Goal: Information Seeking & Learning: Learn about a topic

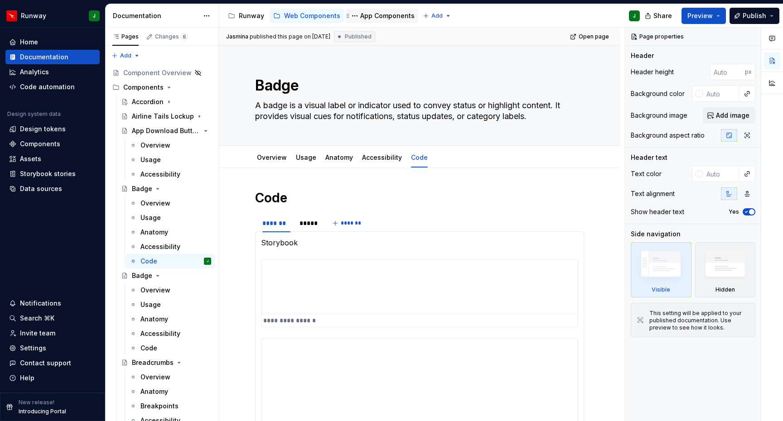
click at [385, 16] on div "App Components" at bounding box center [387, 15] width 54 height 9
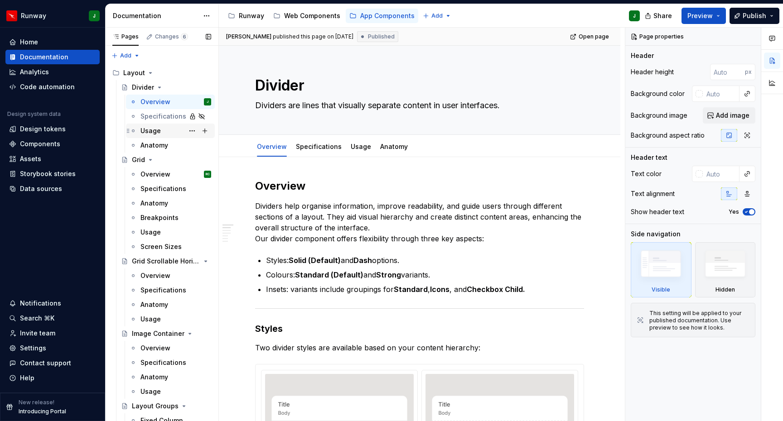
click at [162, 127] on div "Usage" at bounding box center [175, 131] width 71 height 13
click at [165, 130] on div "Usage" at bounding box center [175, 131] width 71 height 13
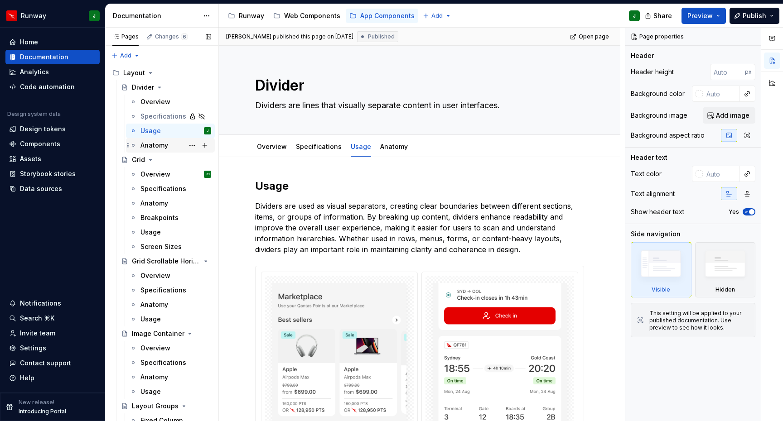
click at [165, 146] on div "Anatomy" at bounding box center [154, 145] width 28 height 9
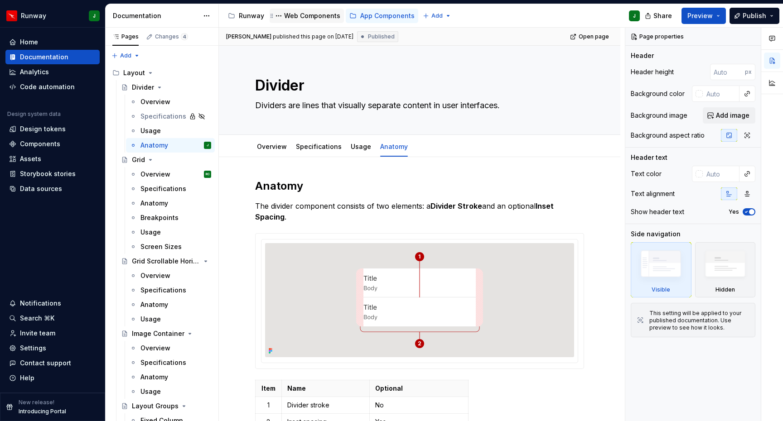
click at [300, 17] on div "Web Components" at bounding box center [312, 15] width 56 height 9
click at [313, 16] on div "Web Components" at bounding box center [312, 15] width 56 height 9
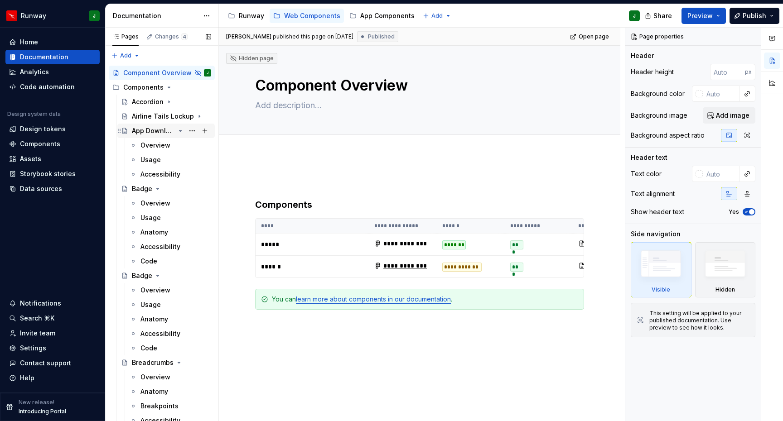
click at [181, 130] on icon "Page tree" at bounding box center [180, 130] width 7 height 7
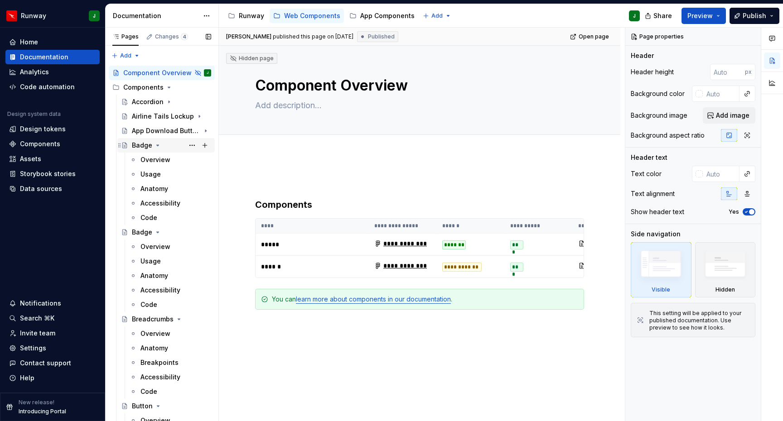
click at [158, 143] on icon "Page tree" at bounding box center [157, 145] width 7 height 7
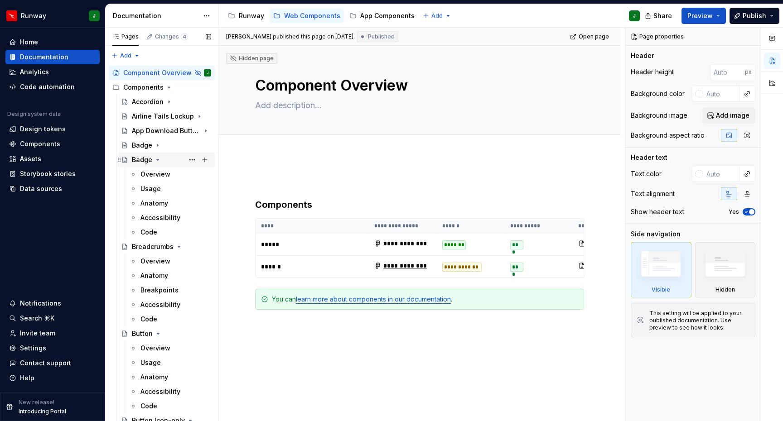
click at [158, 157] on icon "Page tree" at bounding box center [157, 159] width 7 height 7
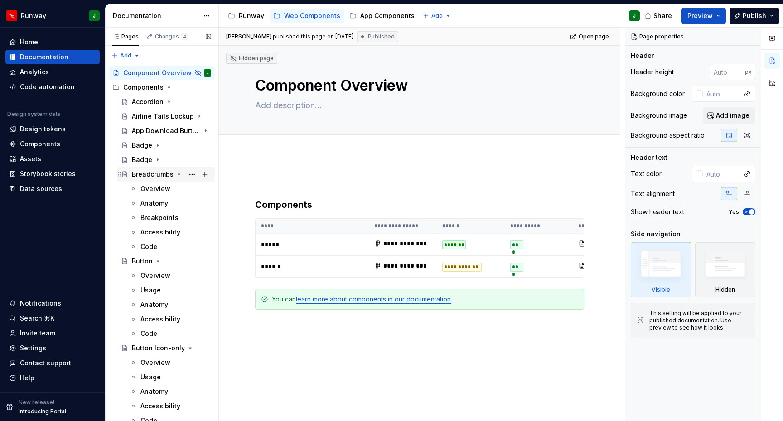
click at [176, 174] on icon "Page tree" at bounding box center [178, 174] width 7 height 7
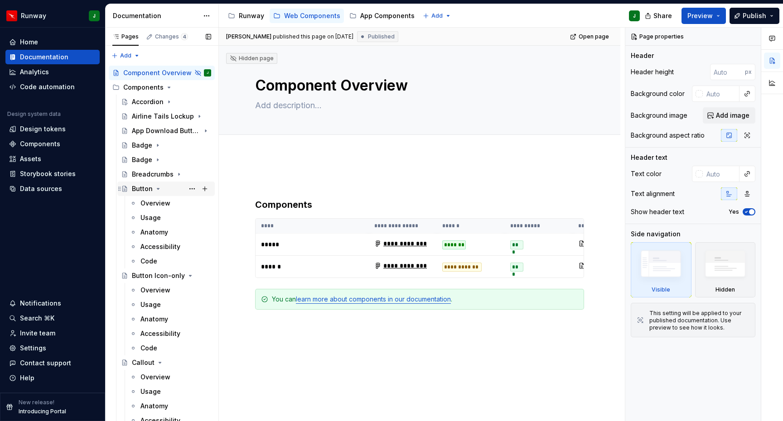
click at [157, 187] on icon "Page tree" at bounding box center [157, 188] width 7 height 7
click at [180, 203] on icon "Page tree" at bounding box center [180, 203] width 2 height 1
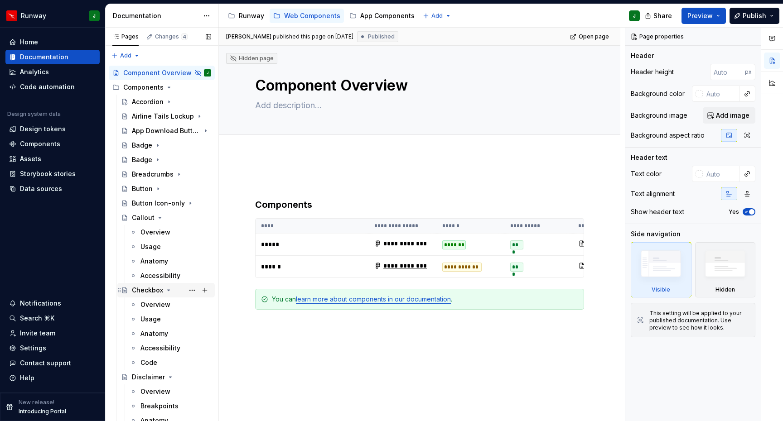
drag, startPoint x: 158, startPoint y: 218, endPoint x: 165, endPoint y: 235, distance: 19.1
click at [159, 218] on icon "Page tree" at bounding box center [160, 217] width 2 height 1
click at [166, 232] on icon "Page tree" at bounding box center [168, 232] width 7 height 7
click at [169, 247] on icon "Page tree" at bounding box center [170, 246] width 2 height 1
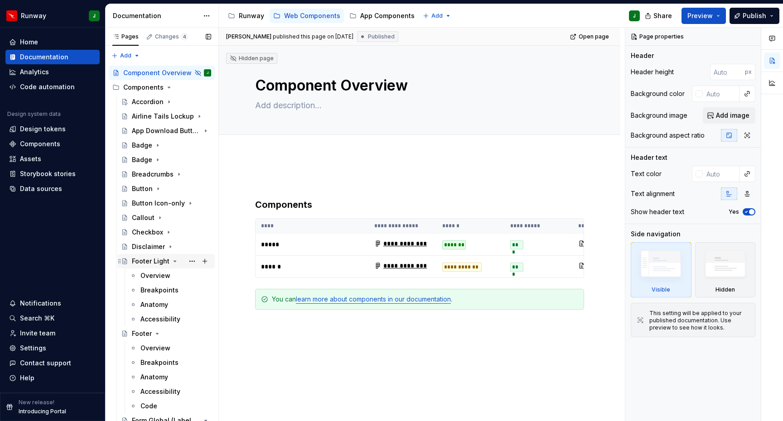
click at [168, 264] on div "Footer Light" at bounding box center [171, 261] width 79 height 13
click at [174, 261] on icon "Page tree" at bounding box center [175, 261] width 2 height 1
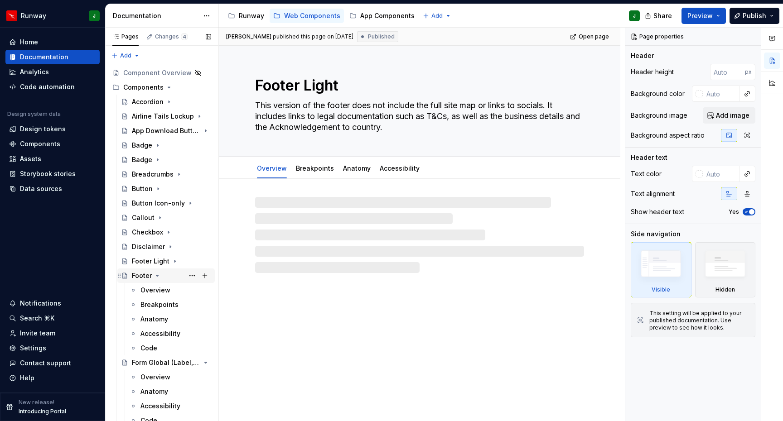
click at [157, 277] on icon "Page tree" at bounding box center [157, 275] width 7 height 7
click at [181, 292] on icon "Page tree" at bounding box center [180, 290] width 7 height 7
click at [148, 306] on icon "Page tree" at bounding box center [150, 304] width 7 height 7
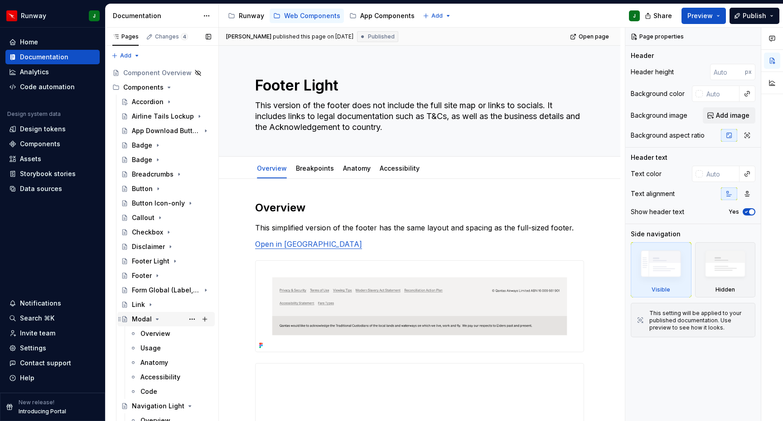
click at [152, 320] on div "Modal" at bounding box center [171, 319] width 79 height 13
click at [158, 319] on icon "Page tree" at bounding box center [157, 319] width 7 height 7
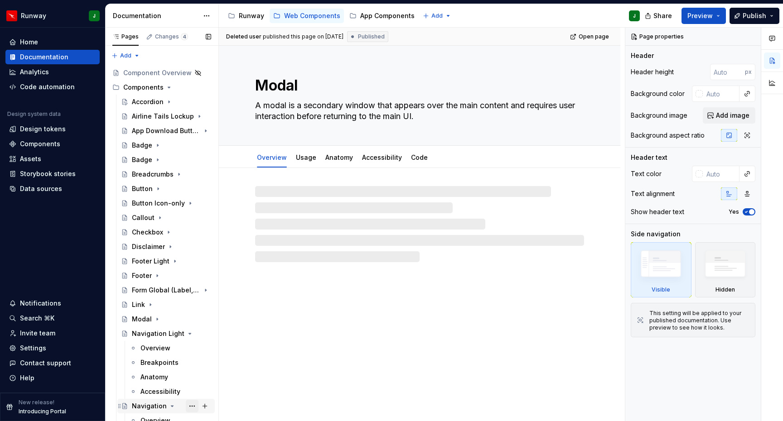
scroll to position [101, 0]
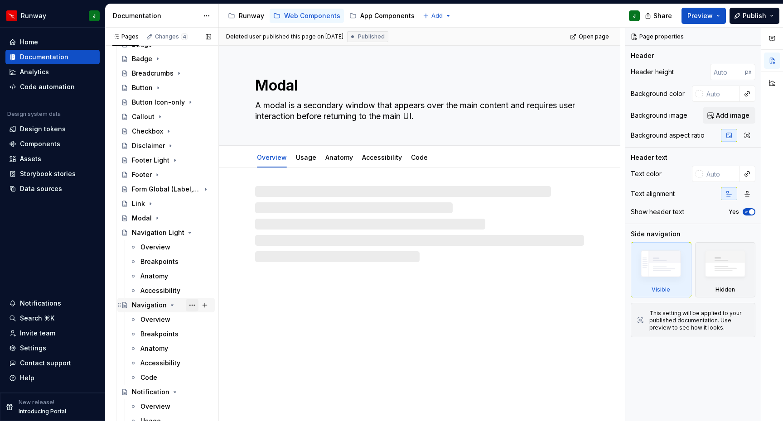
click at [188, 305] on button "Page tree" at bounding box center [192, 305] width 13 height 13
click at [168, 304] on div "Pages Changes 4 Add Accessibility guide for tree Page tree. Navigate the tree w…" at bounding box center [161, 227] width 113 height 398
click at [168, 305] on icon "Page tree" at bounding box center [171, 305] width 7 height 7
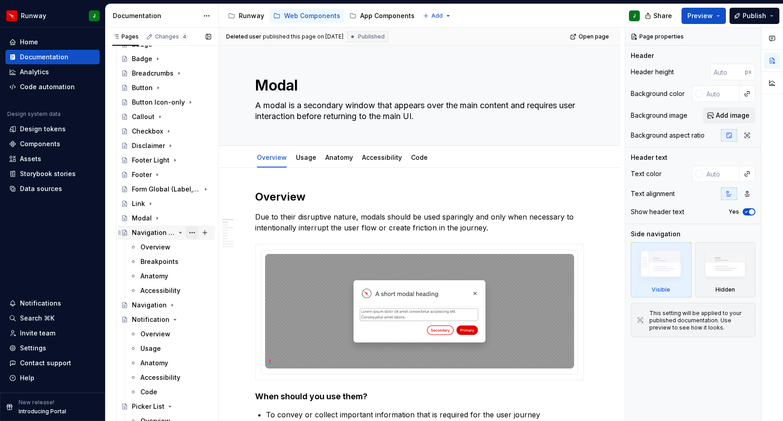
click at [186, 235] on button "Page tree" at bounding box center [192, 232] width 13 height 13
click at [176, 233] on div "Pages Changes 4 Add Accessibility guide for tree Page tree. Navigate the tree w…" at bounding box center [161, 227] width 113 height 398
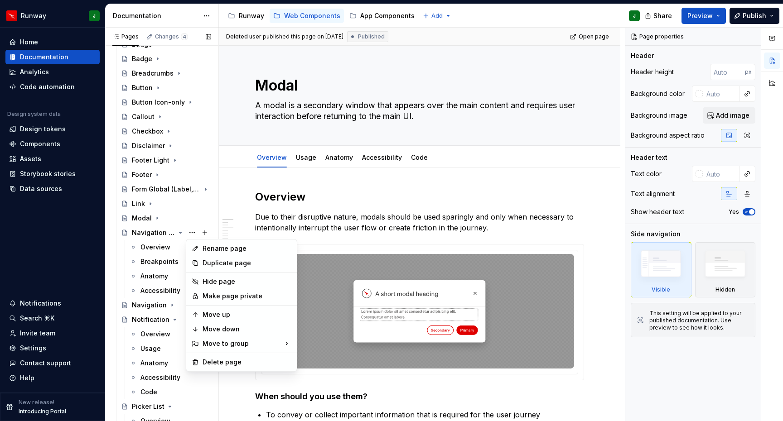
click at [183, 233] on div "Pages Changes 4 Add Accessibility guide for tree Page tree. Navigate the tree w…" at bounding box center [161, 227] width 113 height 398
click at [178, 232] on div "Pages Changes 4 Add Accessibility guide for tree Page tree. Navigate the tree w…" at bounding box center [161, 227] width 113 height 398
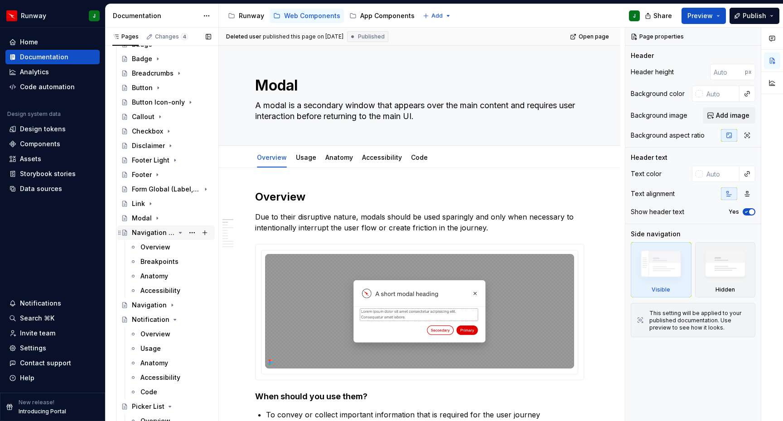
click at [179, 232] on icon "Page tree" at bounding box center [180, 232] width 2 height 1
click at [172, 263] on icon "Page tree" at bounding box center [174, 261] width 7 height 7
click at [168, 276] on icon "Page tree" at bounding box center [169, 276] width 7 height 7
click at [177, 291] on icon "Page tree" at bounding box center [177, 290] width 7 height 7
click at [154, 305] on icon "Page tree" at bounding box center [152, 305] width 7 height 7
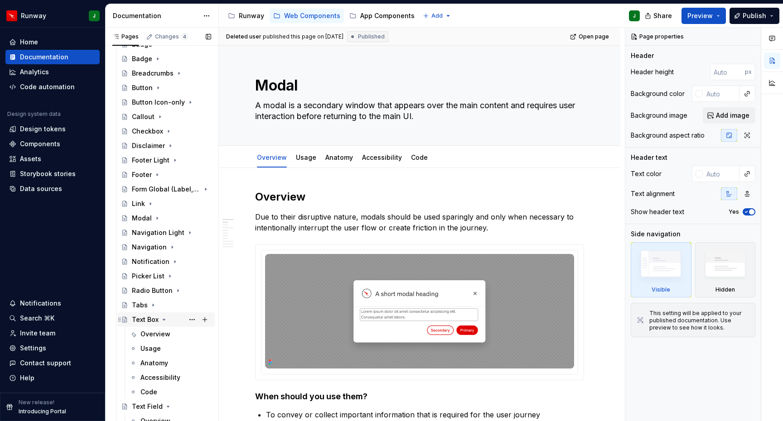
click at [162, 318] on icon "Page tree" at bounding box center [163, 319] width 7 height 7
click at [167, 333] on icon "Page tree" at bounding box center [167, 334] width 7 height 7
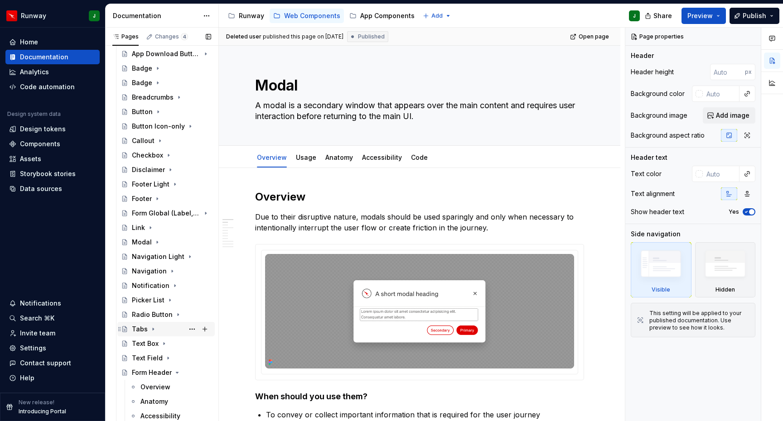
scroll to position [77, 0]
click at [176, 372] on icon "Page tree" at bounding box center [177, 372] width 2 height 1
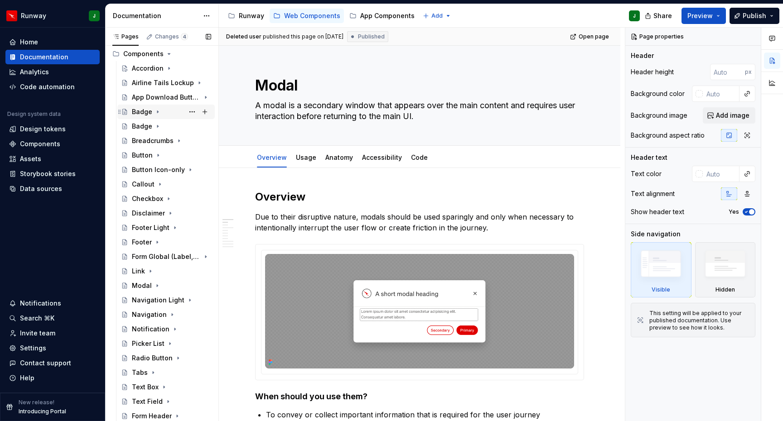
scroll to position [0, 0]
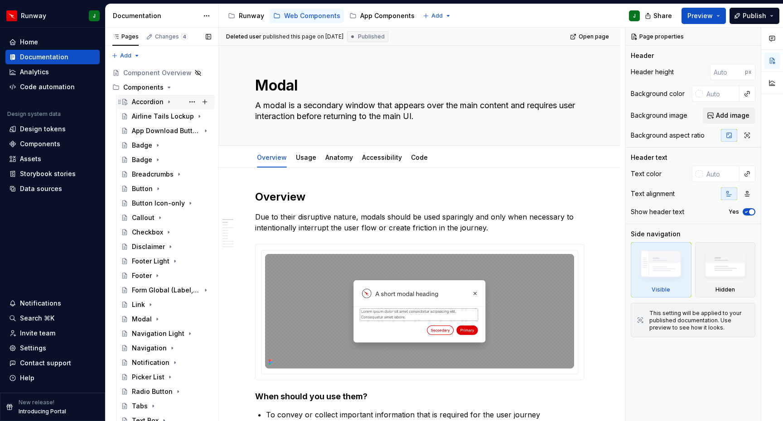
click at [169, 101] on icon "Page tree" at bounding box center [168, 101] width 7 height 7
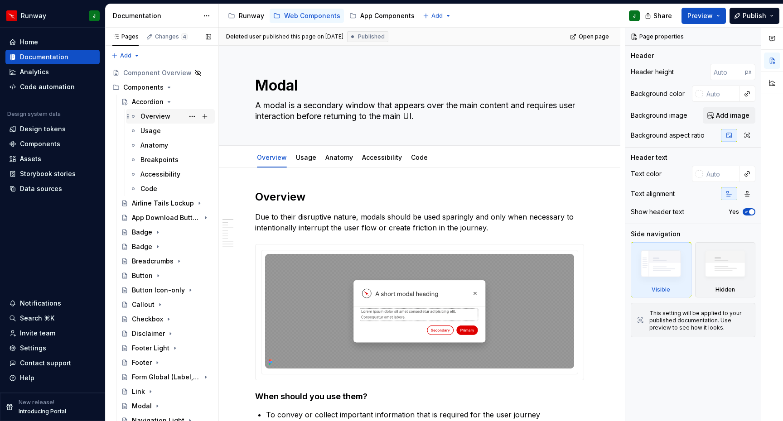
click at [171, 116] on div "Overview" at bounding box center [175, 116] width 71 height 13
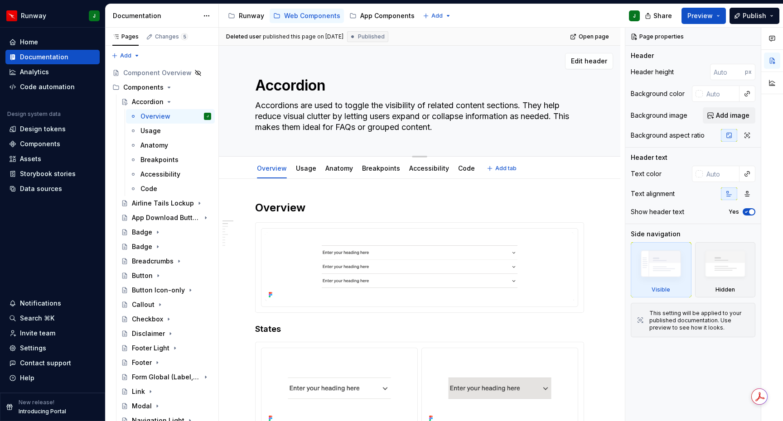
click at [328, 118] on textarea "Accordions are used to toggle the visibility of related content sections. They …" at bounding box center [417, 116] width 329 height 36
click at [325, 106] on textarea "Accordions are used to toggle the visibility of related content sections. They …" at bounding box center [417, 116] width 329 height 36
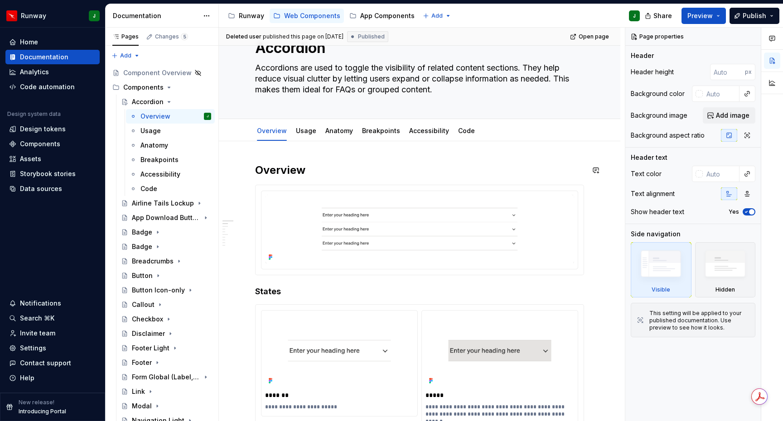
scroll to position [54, 0]
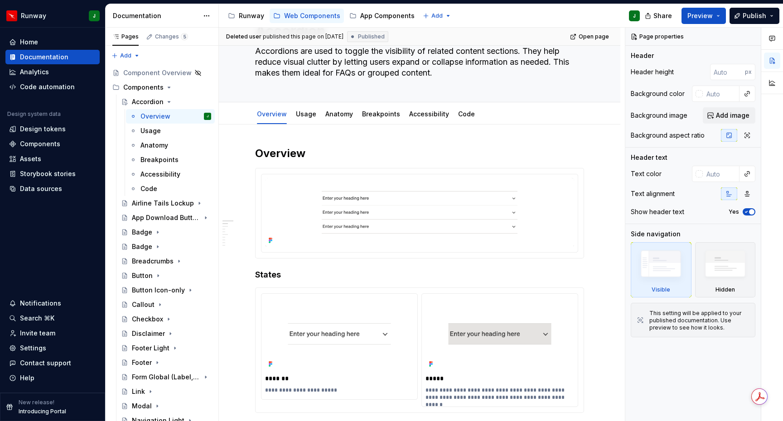
click at [332, 149] on h2 "Overview" at bounding box center [419, 153] width 329 height 14
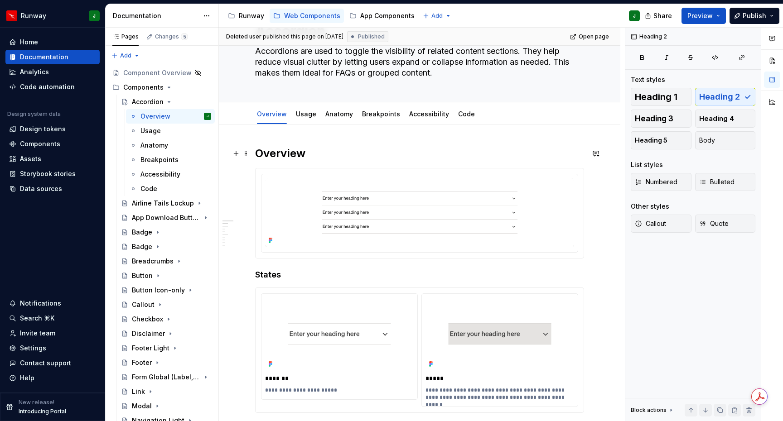
click at [326, 154] on h2 "Overview" at bounding box center [419, 153] width 329 height 14
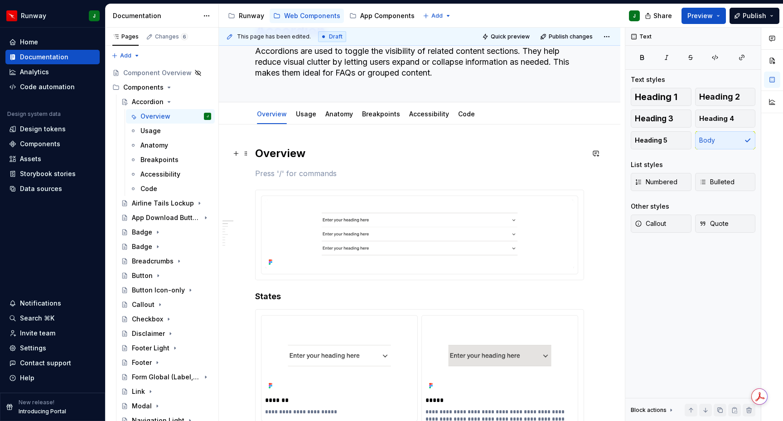
type textarea "*"
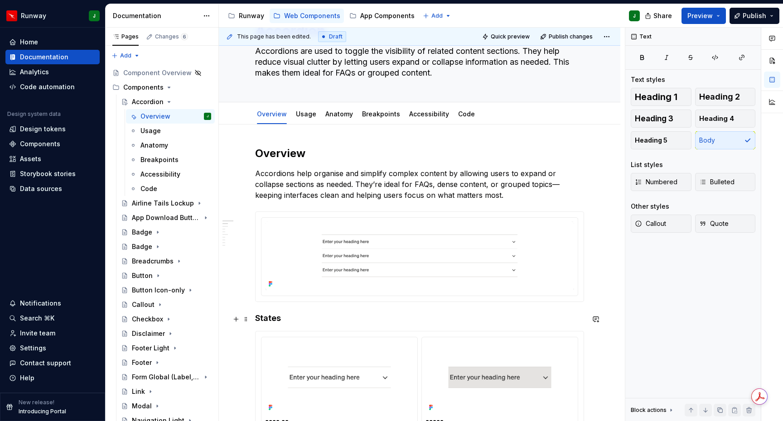
drag, startPoint x: 313, startPoint y: 318, endPoint x: 284, endPoint y: 318, distance: 29.4
click at [313, 318] on h4 "States" at bounding box center [419, 318] width 329 height 11
click at [263, 320] on h4 "States" at bounding box center [419, 318] width 329 height 11
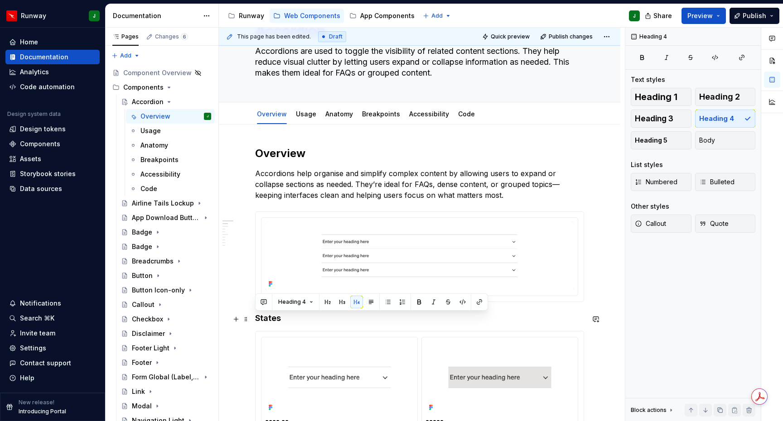
click at [263, 320] on h4 "States" at bounding box center [419, 318] width 329 height 11
copy h4 "States"
click at [282, 154] on h2 "Overview" at bounding box center [419, 153] width 329 height 14
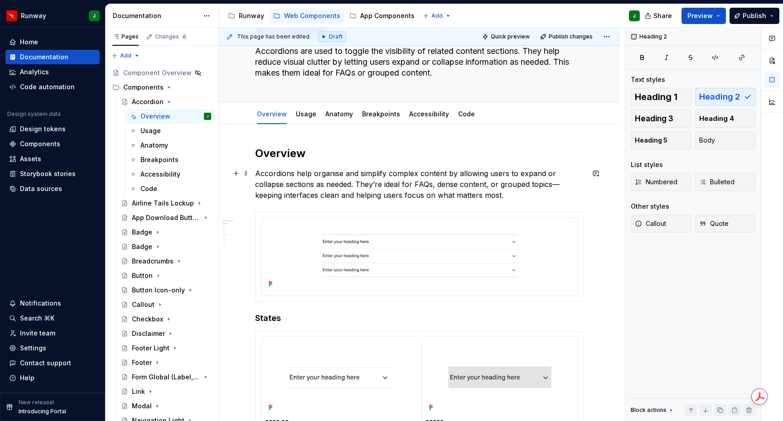
click at [483, 197] on p "Accordions help organise and simplify complex content by allowing users to expa…" at bounding box center [419, 184] width 329 height 33
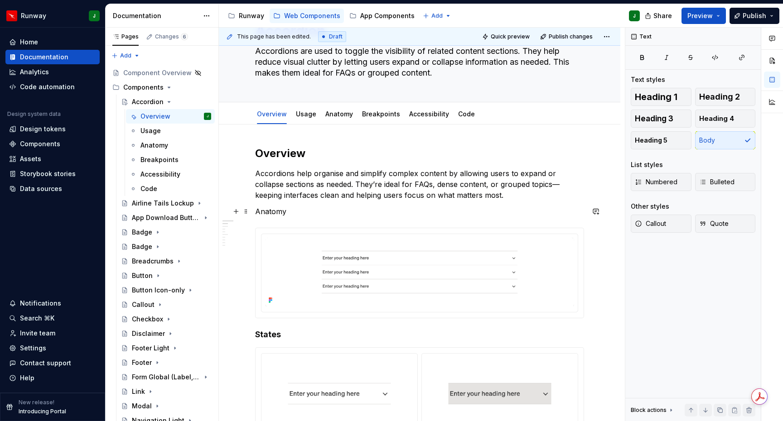
click at [273, 209] on p "Anatomy" at bounding box center [419, 211] width 329 height 11
click at [273, 210] on p "Anatomy" at bounding box center [419, 211] width 329 height 11
click at [272, 210] on p "Anatomy" at bounding box center [419, 211] width 329 height 11
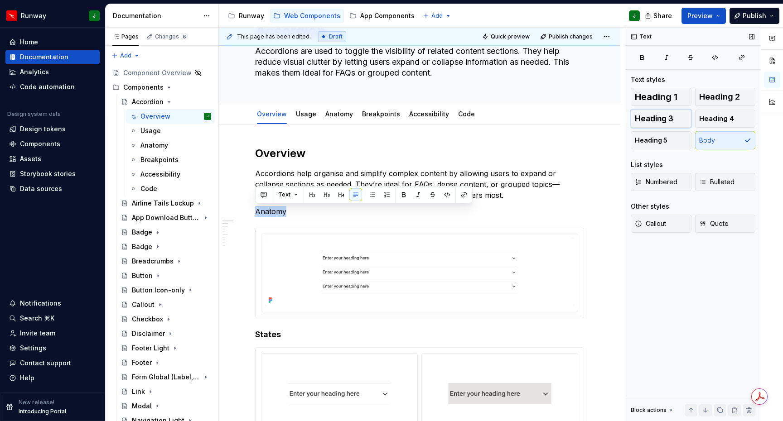
click at [658, 119] on span "Heading 3" at bounding box center [653, 118] width 38 height 9
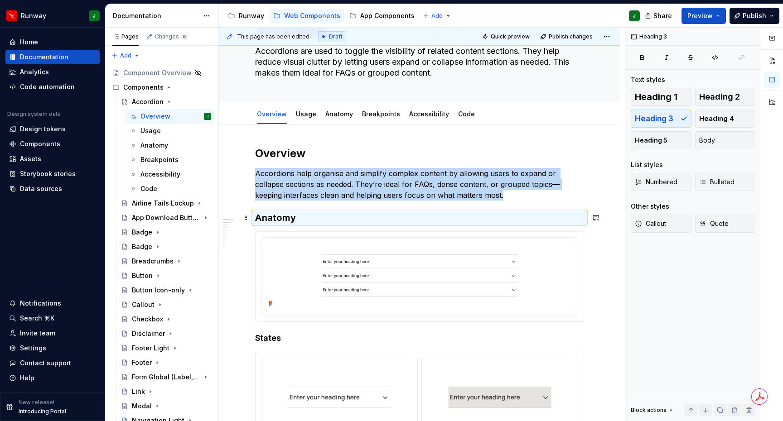
click at [308, 217] on h3 "Anatomy" at bounding box center [419, 217] width 329 height 13
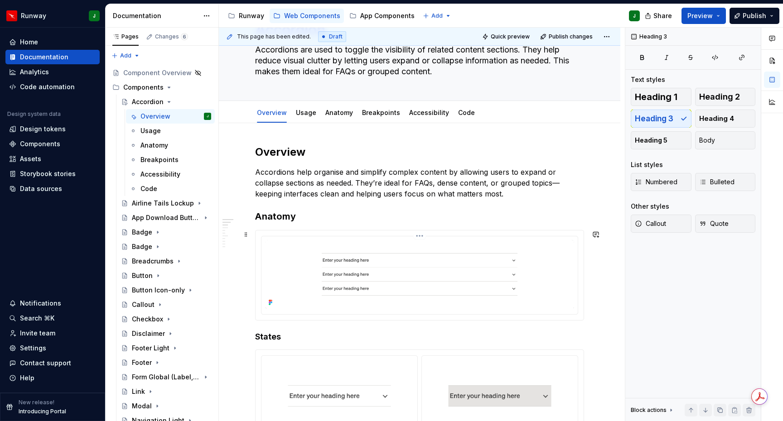
scroll to position [56, 0]
click at [255, 248] on div "To enrich screen reader interactions, please activate Accessibility in Grammarl…" at bounding box center [419, 275] width 329 height 91
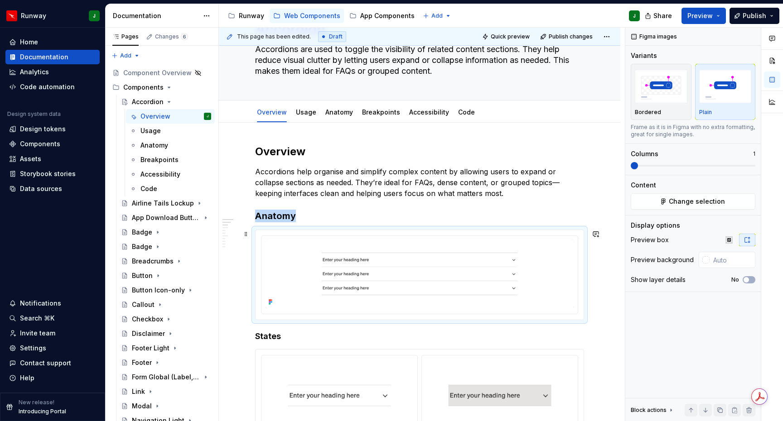
click at [284, 232] on div "To enrich screen reader interactions, please activate Accessibility in Grammarl…" at bounding box center [419, 275] width 328 height 90
click at [681, 204] on span "Change selection" at bounding box center [696, 201] width 56 height 9
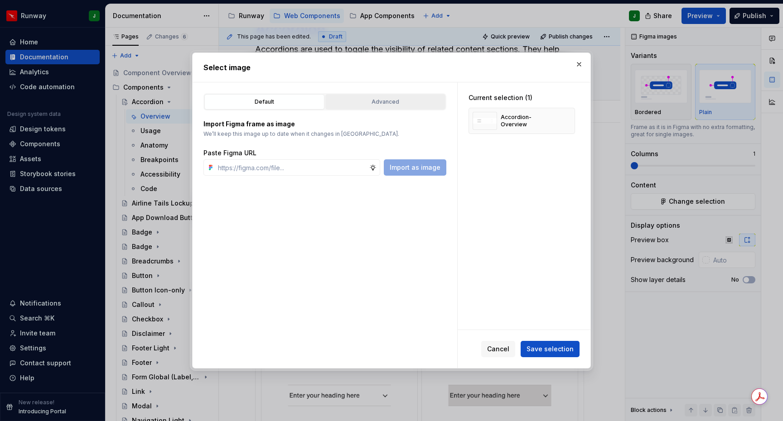
click at [369, 100] on div "Advanced" at bounding box center [385, 101] width 114 height 9
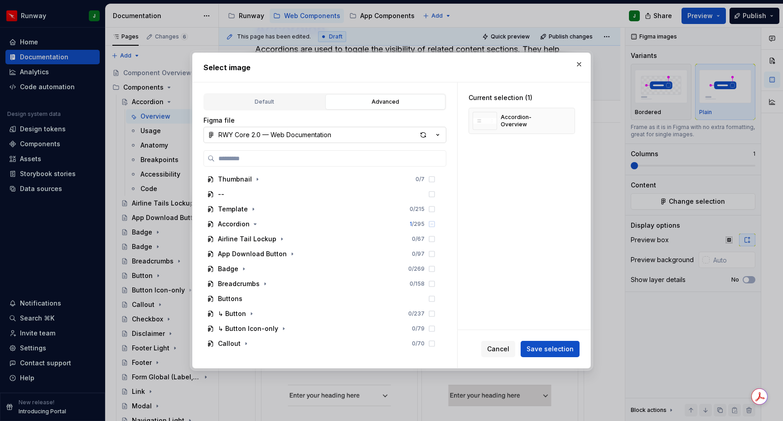
click at [437, 135] on icon "button" at bounding box center [438, 134] width 2 height 1
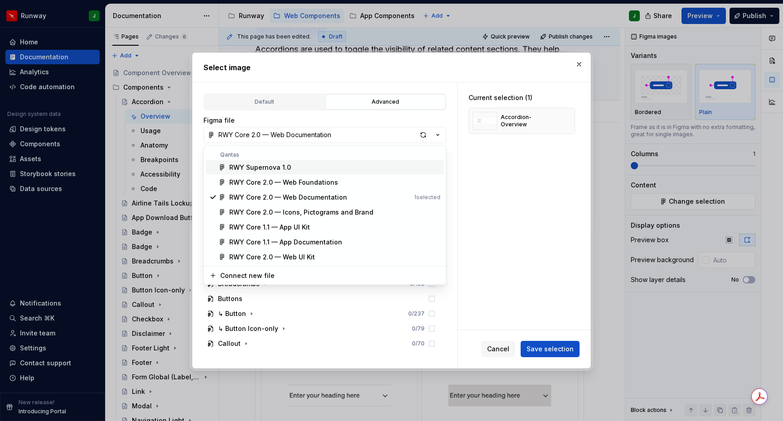
click at [272, 165] on div "RWY Supernova 1.0" at bounding box center [260, 167] width 62 height 9
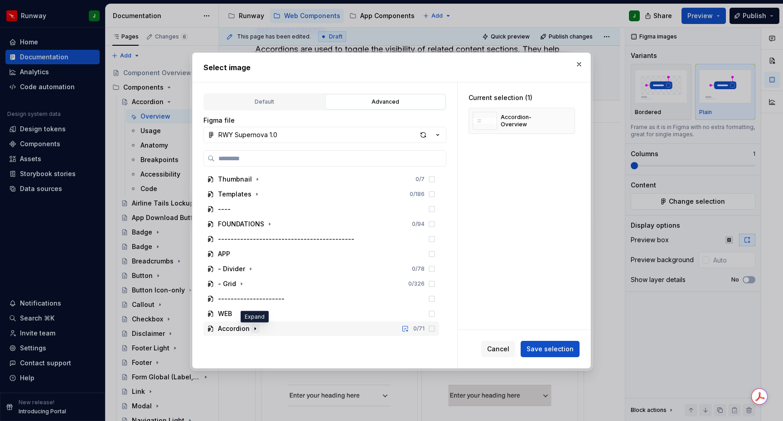
click at [254, 328] on icon "button" at bounding box center [254, 329] width 1 height 2
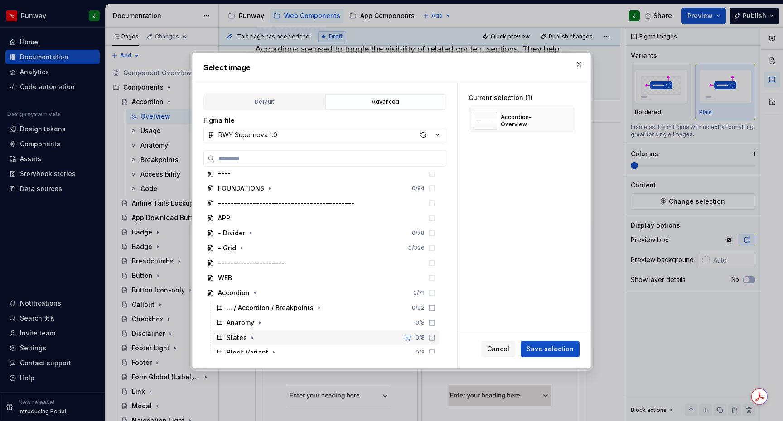
scroll to position [103, 0]
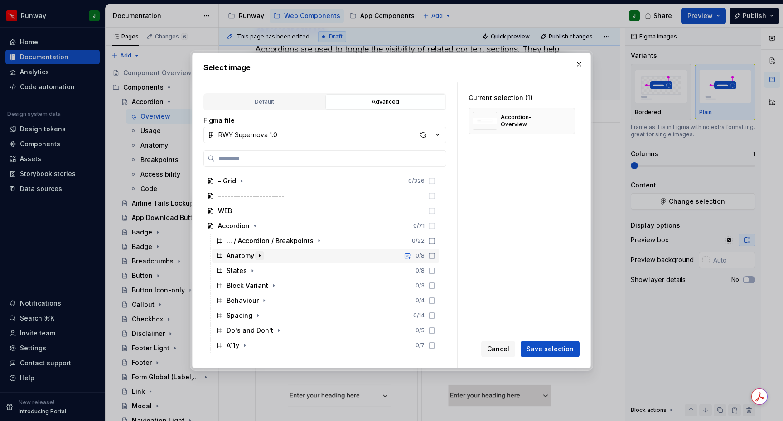
click at [260, 256] on icon "button" at bounding box center [259, 255] width 7 height 7
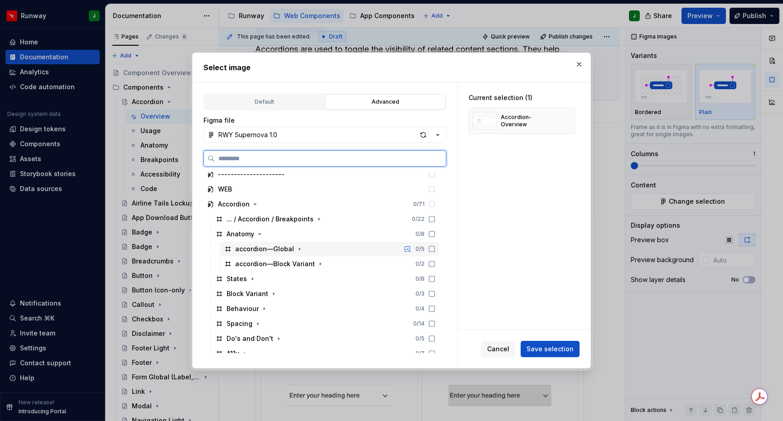
click at [315, 252] on div "accordion—Global 0 / 5" at bounding box center [330, 249] width 218 height 14
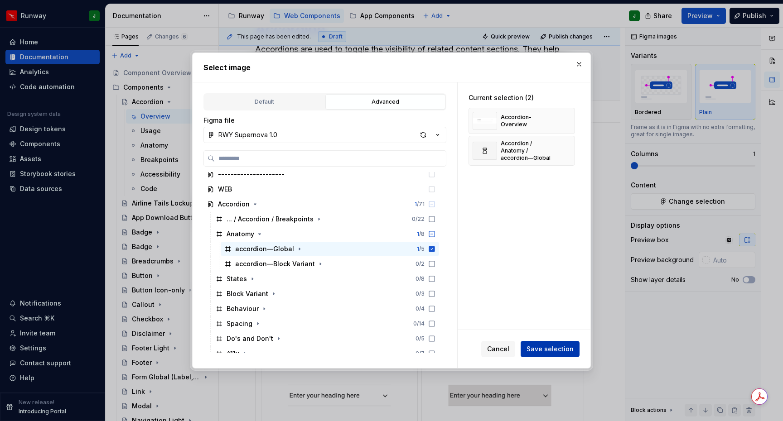
click at [555, 350] on span "Save selection" at bounding box center [549, 349] width 47 height 9
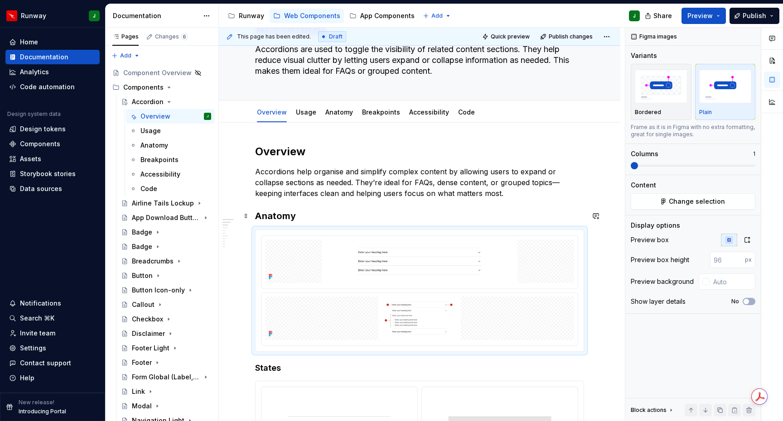
click at [310, 216] on h3 "Anatomy" at bounding box center [419, 216] width 329 height 13
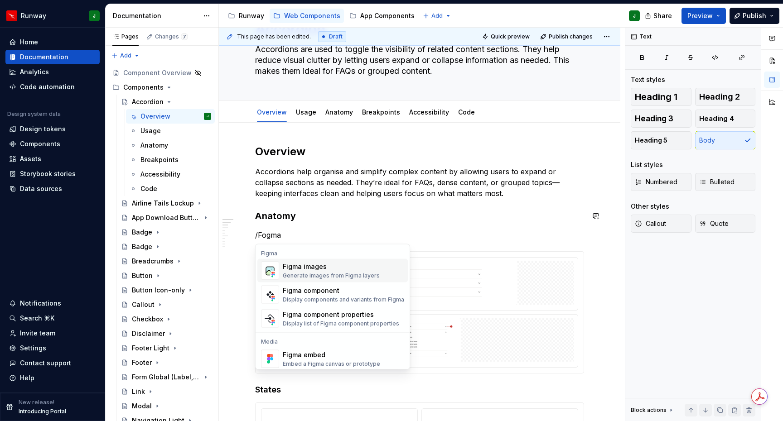
click at [303, 270] on div "Figma images" at bounding box center [331, 266] width 97 height 9
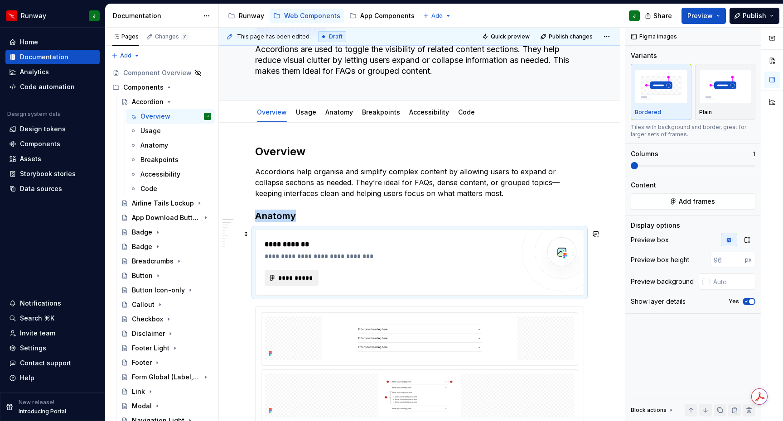
click at [298, 278] on span "**********" at bounding box center [295, 278] width 35 height 9
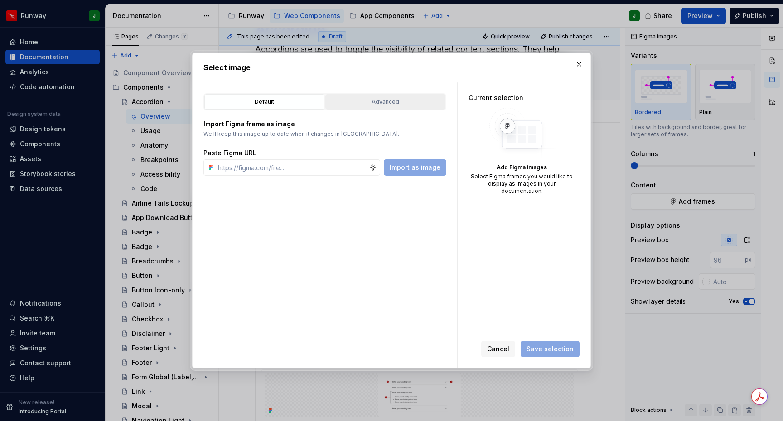
click at [406, 103] on div "Advanced" at bounding box center [385, 101] width 114 height 9
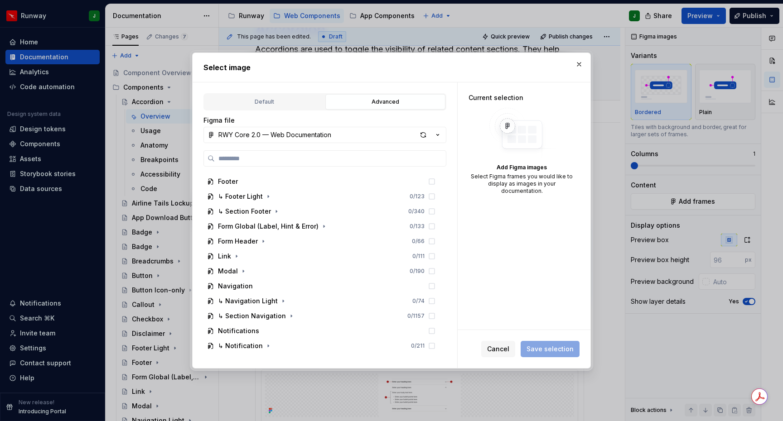
scroll to position [0, 0]
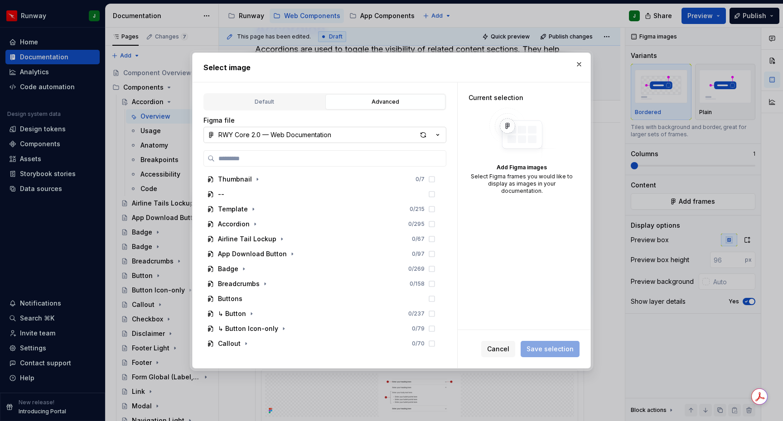
click at [439, 135] on icon "button" at bounding box center [437, 134] width 9 height 9
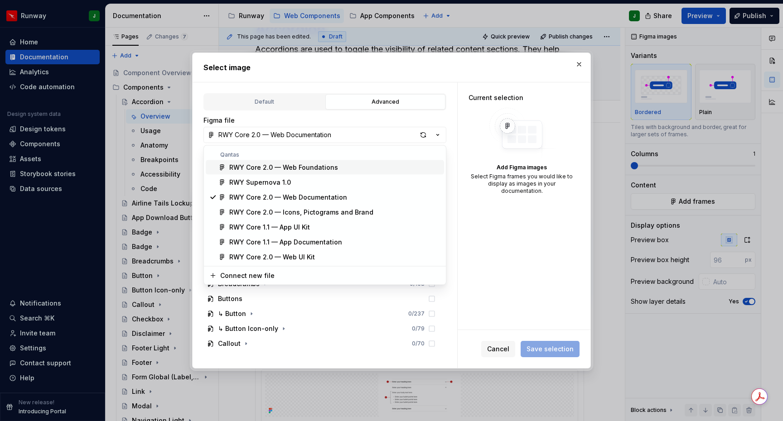
click at [303, 168] on div "RWY Core 2.0 — Web Foundations" at bounding box center [283, 167] width 109 height 9
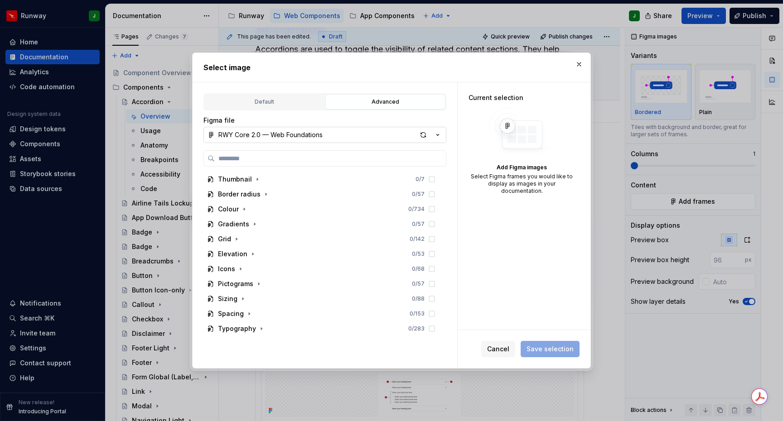
click at [435, 133] on icon "button" at bounding box center [437, 134] width 9 height 9
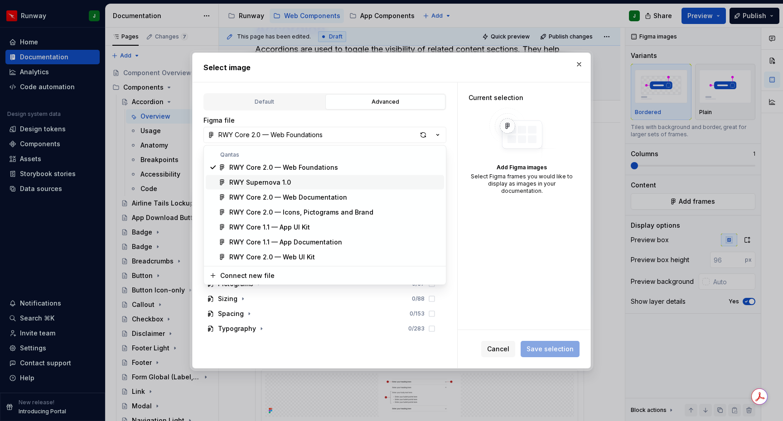
click at [255, 184] on div "RWY Supernova 1.0" at bounding box center [260, 182] width 62 height 9
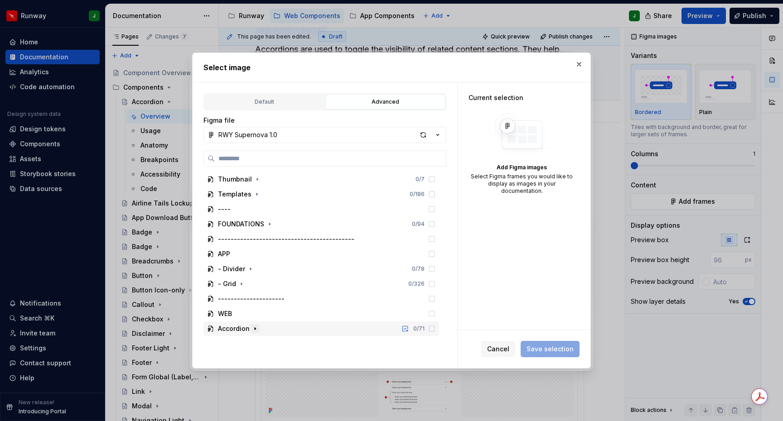
click at [253, 330] on icon "button" at bounding box center [254, 328] width 7 height 7
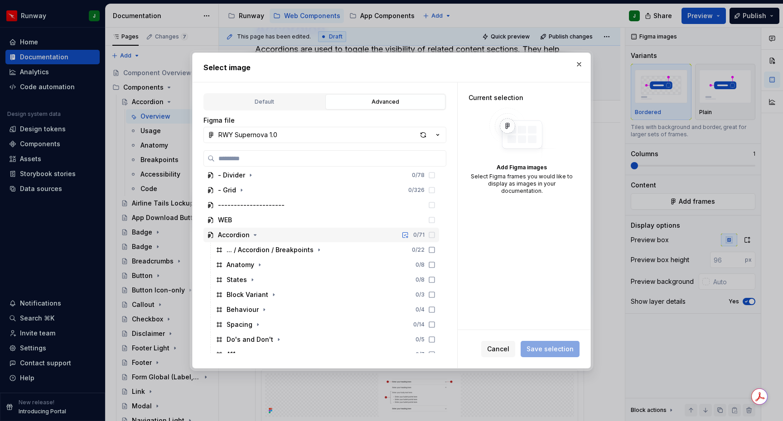
scroll to position [103, 0]
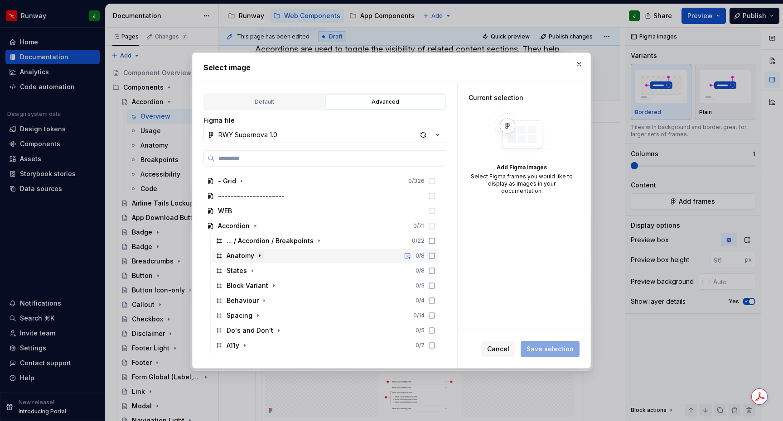
click at [259, 258] on icon "button" at bounding box center [259, 255] width 7 height 7
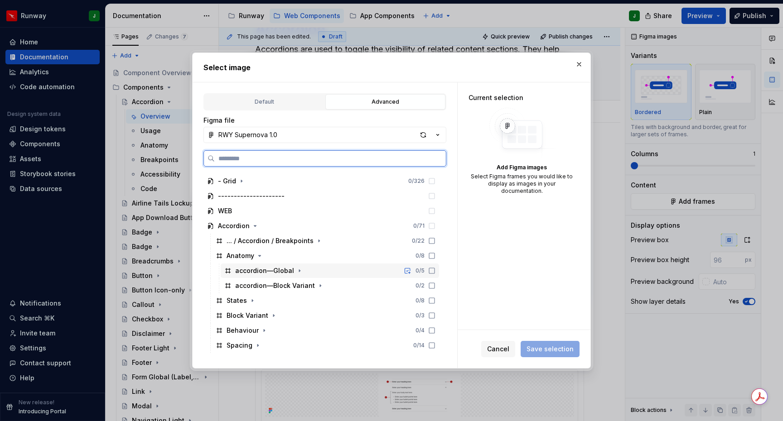
drag, startPoint x: 276, startPoint y: 274, endPoint x: 286, endPoint y: 275, distance: 9.5
click at [276, 274] on div "accordion—Global" at bounding box center [264, 270] width 59 height 9
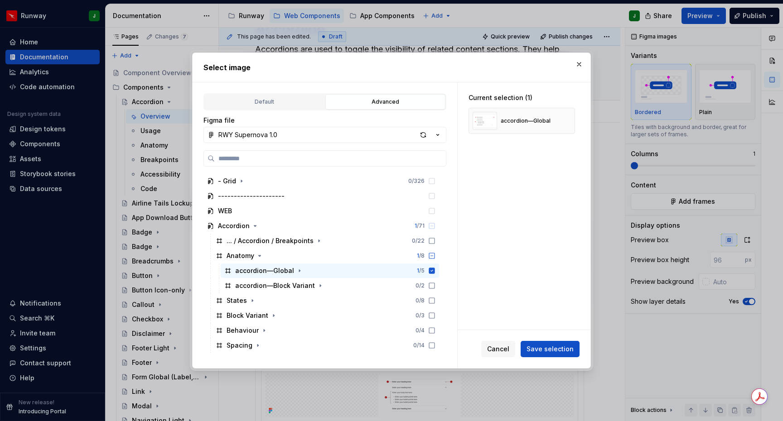
click at [555, 347] on span "Save selection" at bounding box center [549, 349] width 47 height 9
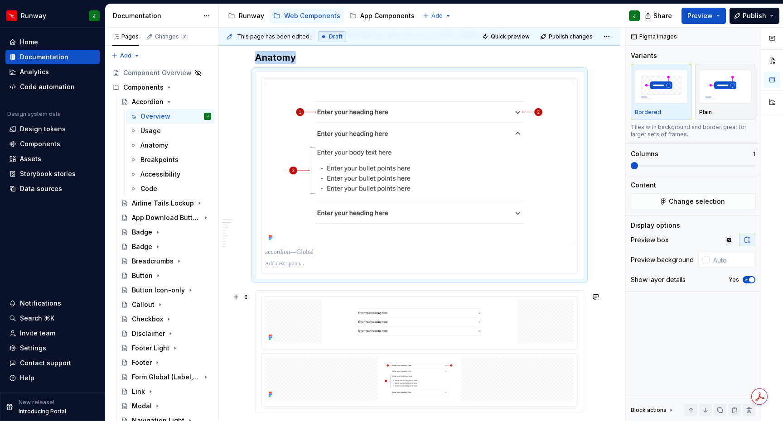
scroll to position [215, 0]
click at [247, 298] on span at bounding box center [245, 296] width 7 height 13
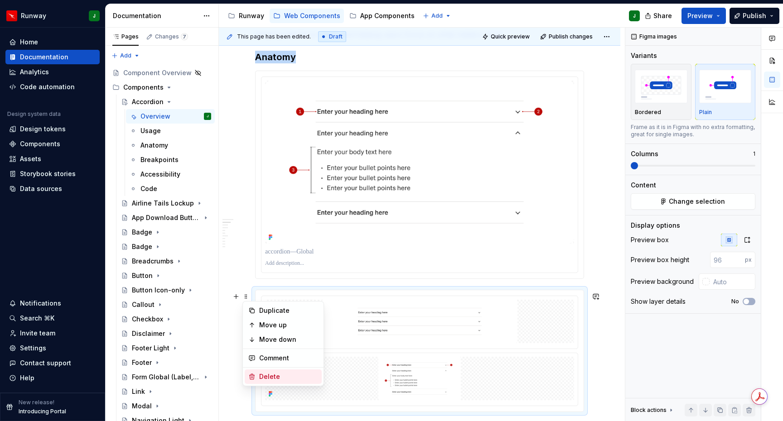
drag, startPoint x: 279, startPoint y: 377, endPoint x: 339, endPoint y: 301, distance: 97.1
click at [279, 377] on div "Delete" at bounding box center [288, 376] width 59 height 9
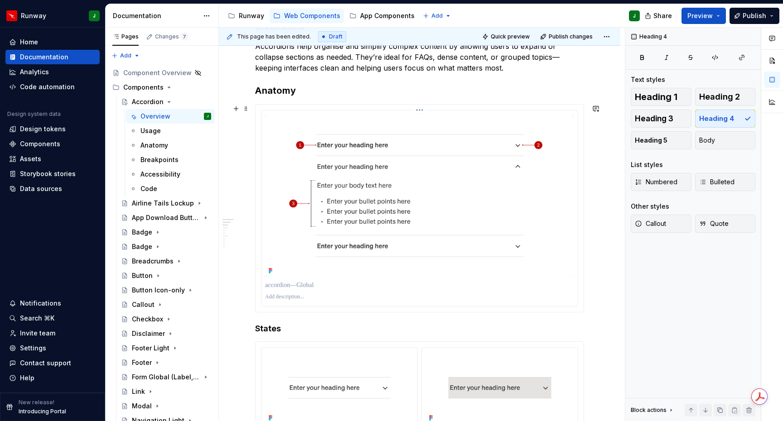
scroll to position [184, 0]
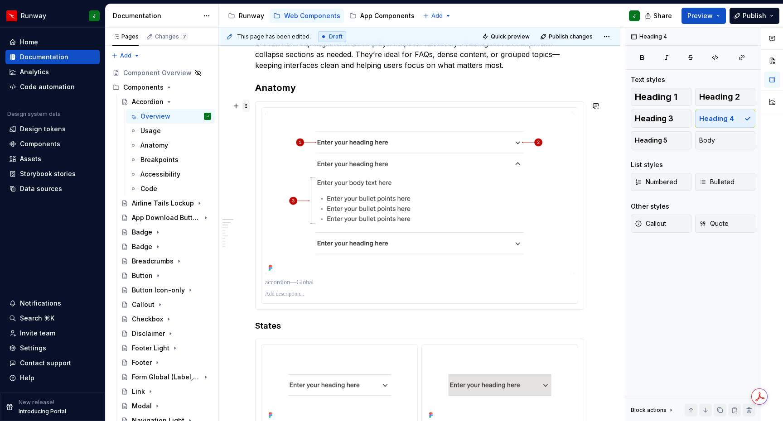
click at [248, 107] on span at bounding box center [245, 106] width 7 height 13
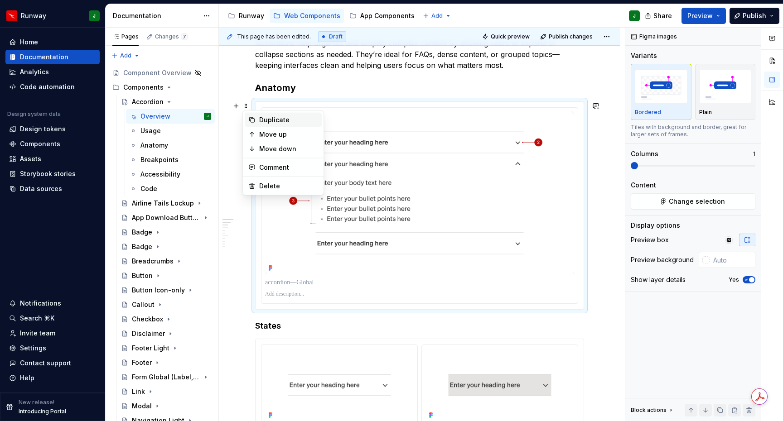
click at [273, 121] on div "Duplicate" at bounding box center [288, 119] width 59 height 9
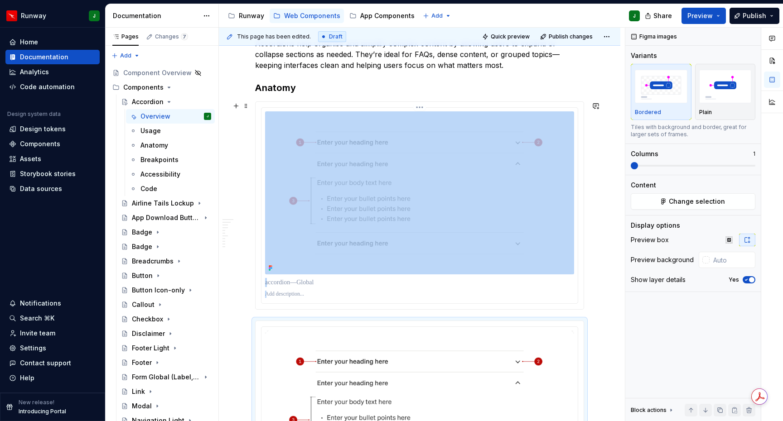
scroll to position [0, 0]
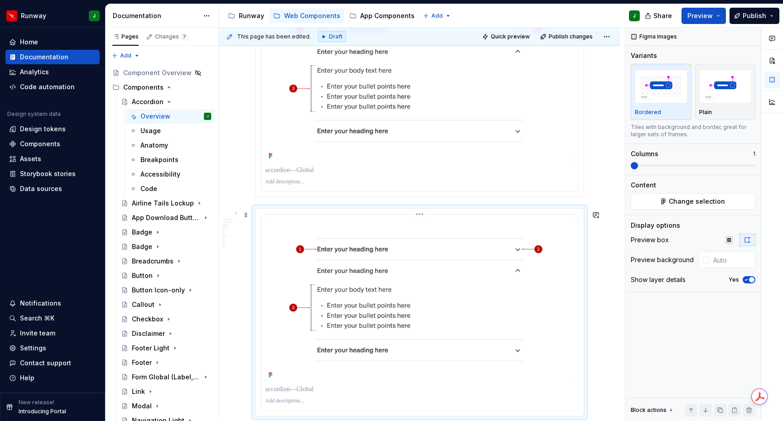
click at [408, 282] on img "To enrich screen reader interactions, please activate Accessibility in Grammarl…" at bounding box center [419, 299] width 309 height 163
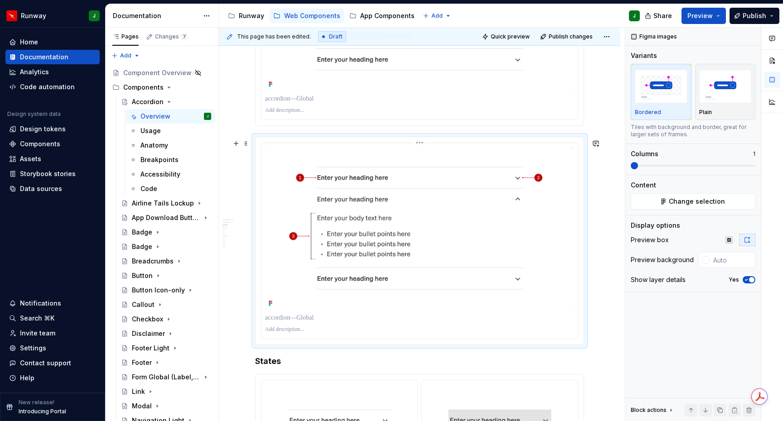
click at [460, 212] on img "To enrich screen reader interactions, please activate Accessibility in Grammarl…" at bounding box center [419, 228] width 309 height 163
click at [669, 204] on button "Change selection" at bounding box center [692, 201] width 125 height 16
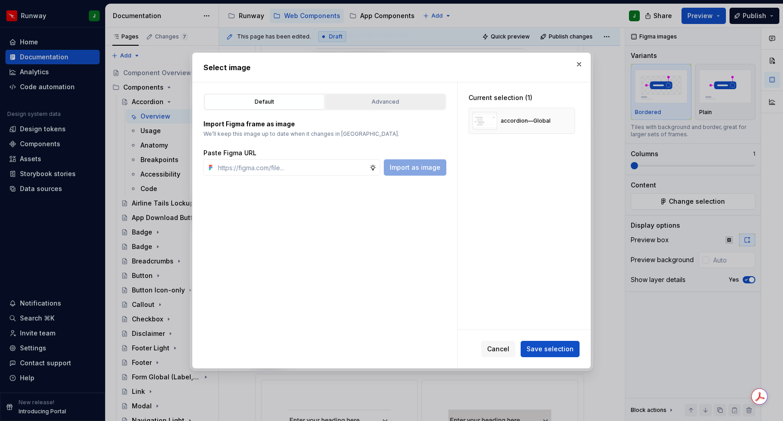
click at [412, 103] on div "Advanced" at bounding box center [385, 101] width 114 height 9
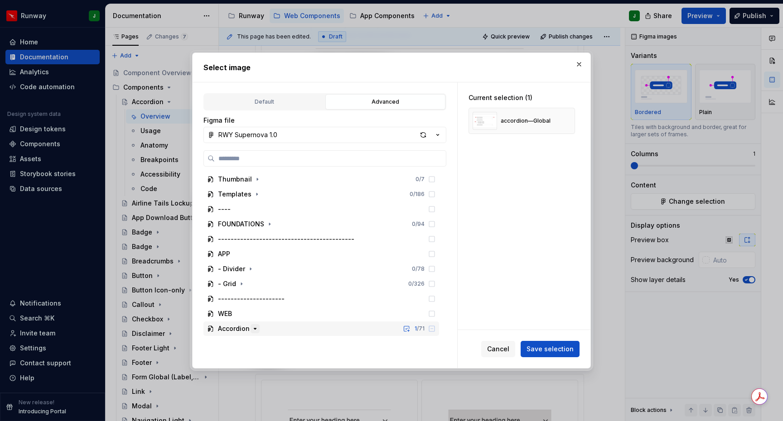
click at [254, 326] on icon "button" at bounding box center [254, 328] width 7 height 7
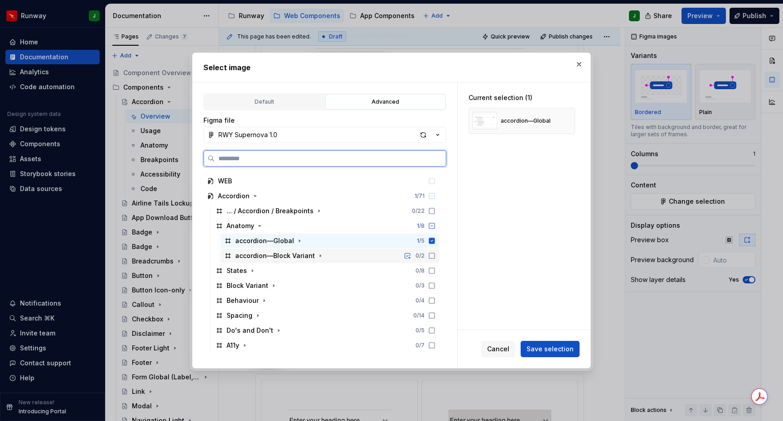
click at [273, 255] on div "accordion—Block Variant" at bounding box center [275, 255] width 80 height 9
click at [435, 241] on icon at bounding box center [432, 241] width 6 height 6
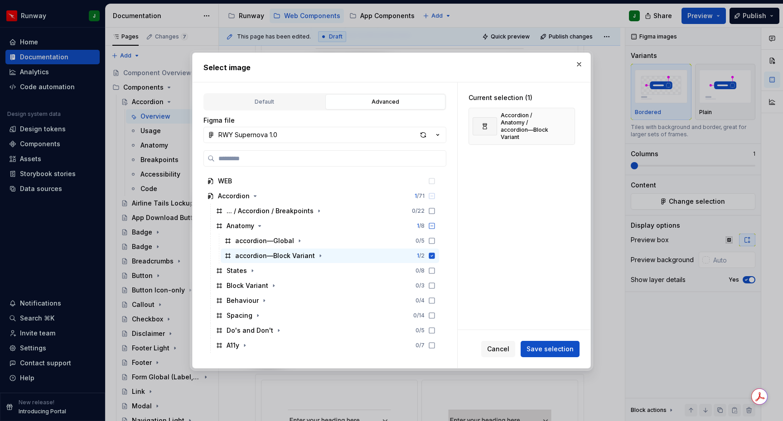
click at [542, 349] on span "Save selection" at bounding box center [549, 349] width 47 height 9
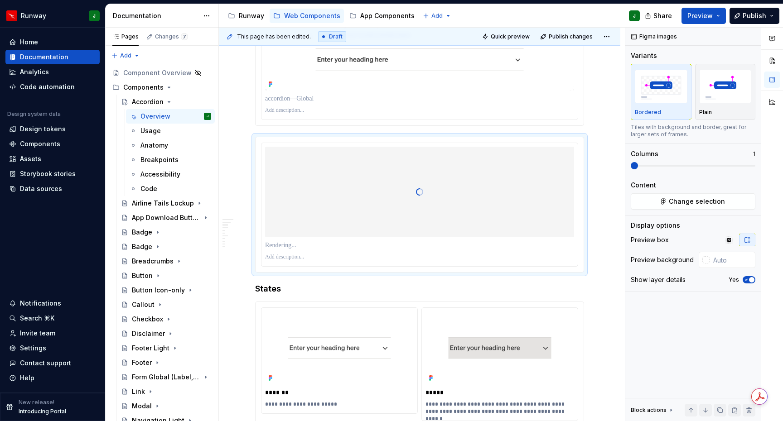
type textarea "*"
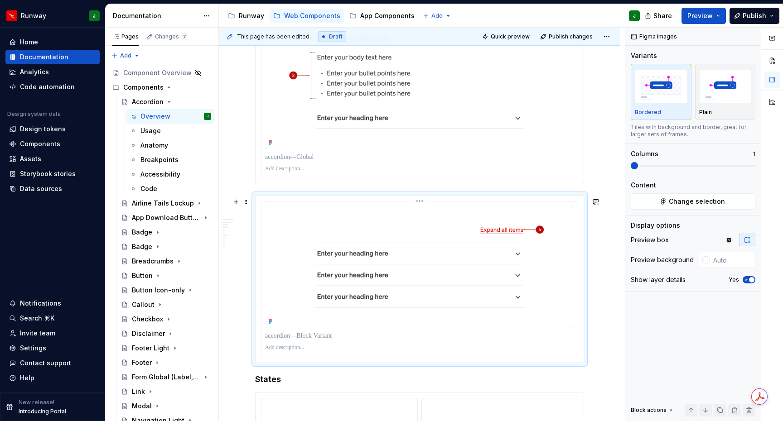
click at [310, 341] on p "To enrich screen reader interactions, please activate Accessibility in Grammarl…" at bounding box center [419, 335] width 309 height 9
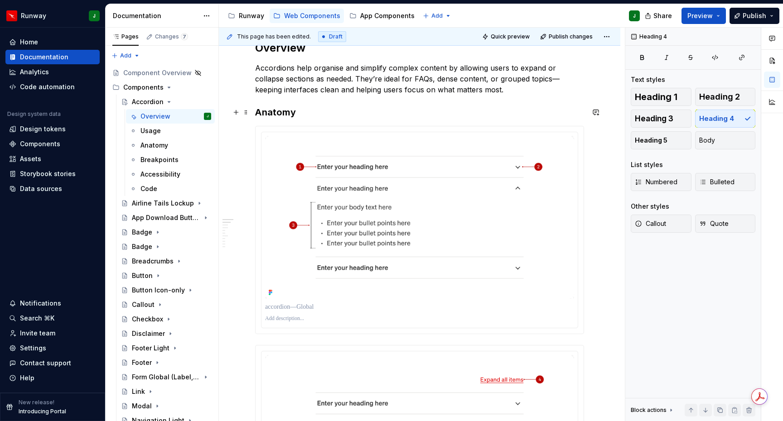
click at [342, 107] on h3 "Anatomy" at bounding box center [419, 112] width 329 height 13
click at [311, 137] on img "To enrich screen reader interactions, please activate Accessibility in Grammarl…" at bounding box center [419, 217] width 309 height 163
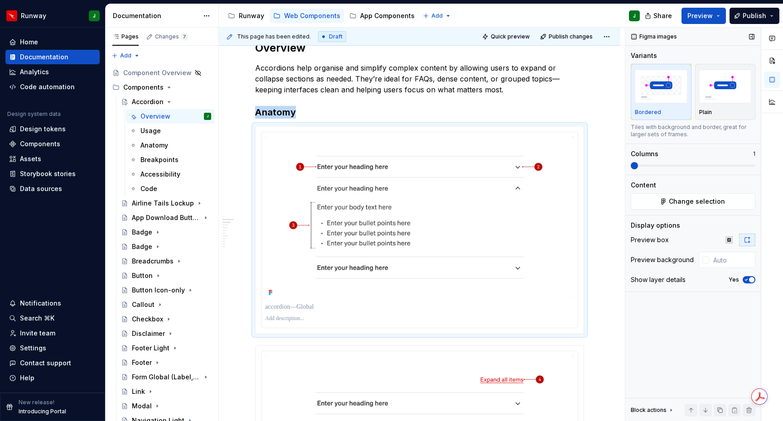
click at [658, 100] on img "button" at bounding box center [660, 86] width 53 height 33
click at [730, 103] on img "button" at bounding box center [725, 86] width 53 height 33
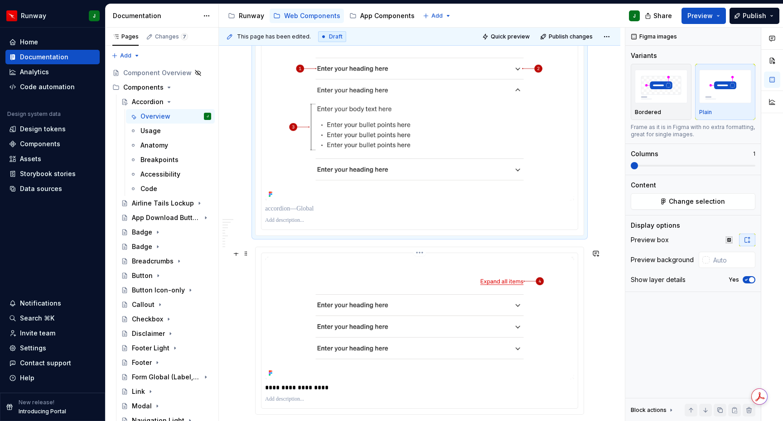
click at [567, 278] on img "To enrich screen reader interactions, please activate Accessibility in Grammarl…" at bounding box center [419, 318] width 309 height 123
click at [726, 100] on img "button" at bounding box center [725, 86] width 53 height 33
click at [746, 280] on icon "button" at bounding box center [746, 279] width 2 height 1
click at [746, 280] on span "button" at bounding box center [745, 279] width 5 height 5
click at [571, 187] on img "To enrich screen reader interactions, please activate Accessibility in Grammarl…" at bounding box center [419, 119] width 309 height 163
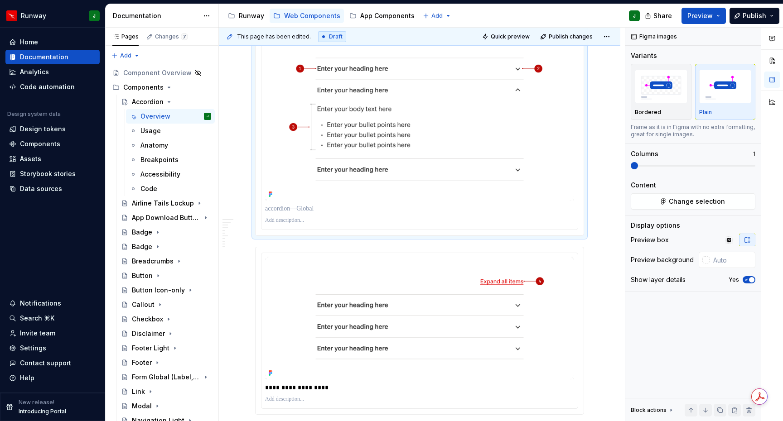
drag, startPoint x: 750, startPoint y: 280, endPoint x: 513, endPoint y: 215, distance: 245.5
click at [750, 280] on span "button" at bounding box center [751, 279] width 5 height 5
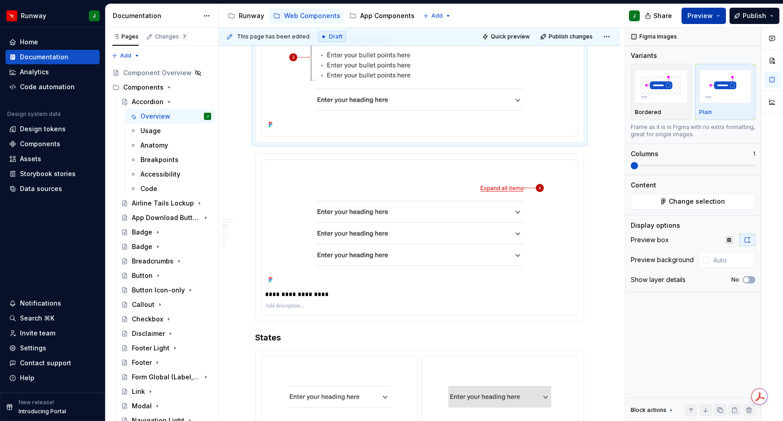
click at [699, 16] on span "Preview" at bounding box center [699, 15] width 25 height 9
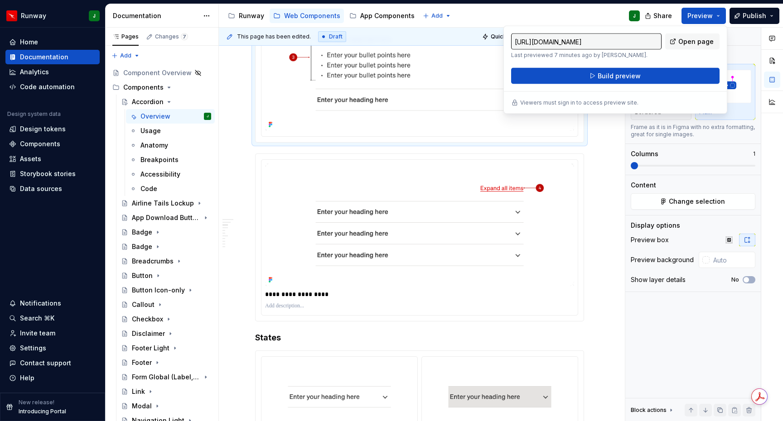
click at [600, 9] on div "Accessibility guide for tree Page tree. Navigate the tree with the arrow keys. …" at bounding box center [433, 16] width 428 height 24
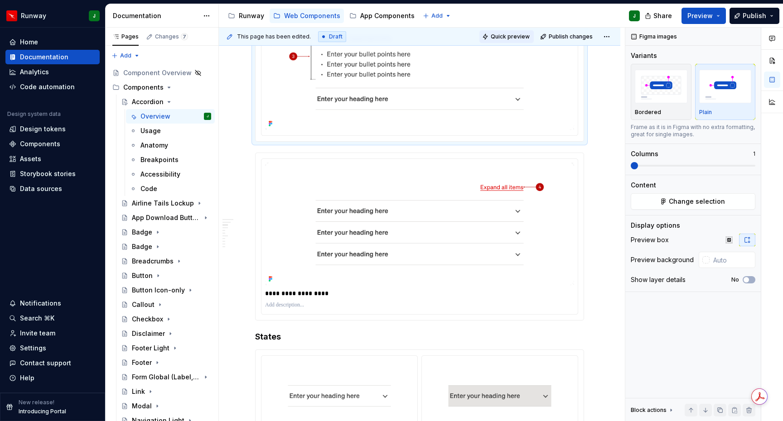
click at [518, 39] on span "Quick preview" at bounding box center [509, 36] width 39 height 7
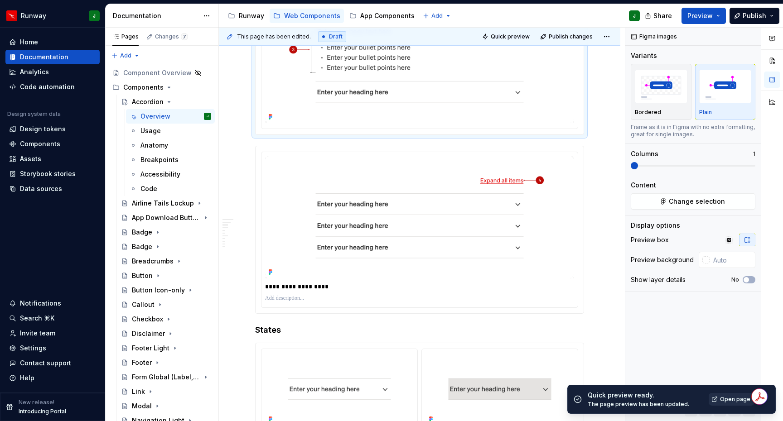
click at [733, 401] on span "Open page" at bounding box center [735, 399] width 30 height 7
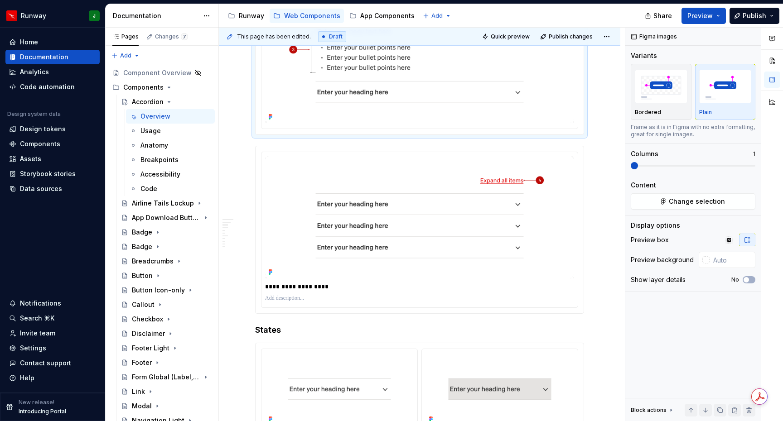
type textarea "*"
